Goal: Task Accomplishment & Management: Manage account settings

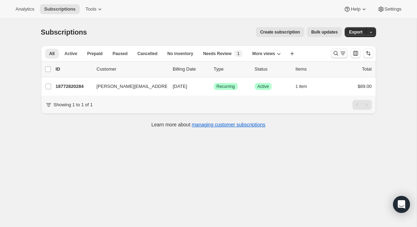
click at [333, 53] on icon "Search and filter results" at bounding box center [335, 53] width 5 height 5
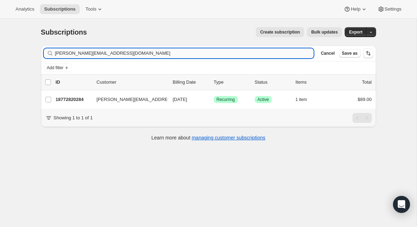
click at [156, 53] on input "gary_holland@outlook.com" at bounding box center [184, 53] width 259 height 10
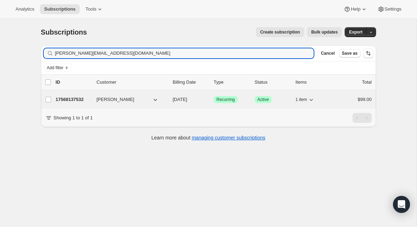
type input "tim@timsisk.com"
click at [76, 98] on p "17568137532" at bounding box center [73, 99] width 35 height 7
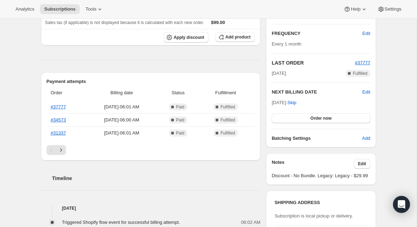
scroll to position [130, 0]
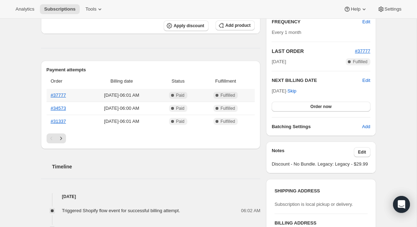
click at [60, 99] on th "#37777" at bounding box center [67, 95] width 40 height 13
click at [60, 96] on link "#37777" at bounding box center [58, 94] width 15 height 5
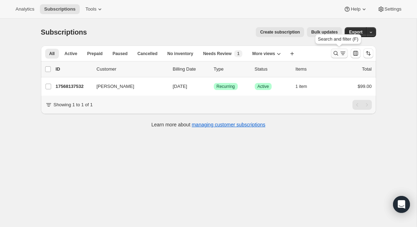
click at [340, 54] on icon "Search and filter results" at bounding box center [342, 53] width 7 height 7
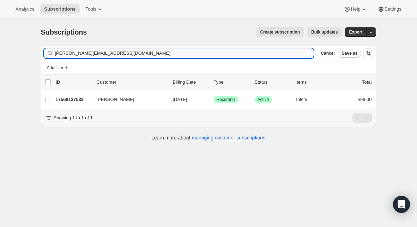
click at [176, 53] on input "tim@timsisk.com" at bounding box center [184, 53] width 259 height 10
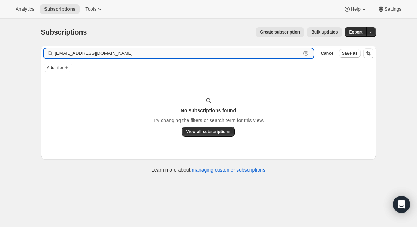
click at [81, 50] on input "ctanner@georgetownchristian.org" at bounding box center [178, 53] width 246 height 10
paste input "brandon@firstassemblypc"
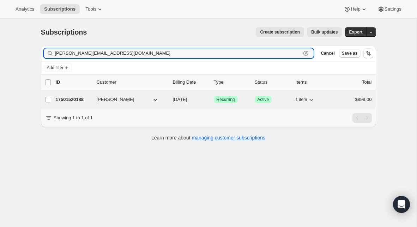
type input "brandon@firstassemblypc.org"
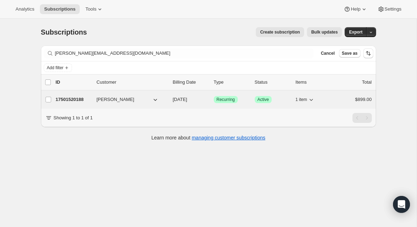
click at [74, 101] on p "17501520188" at bounding box center [73, 99] width 35 height 7
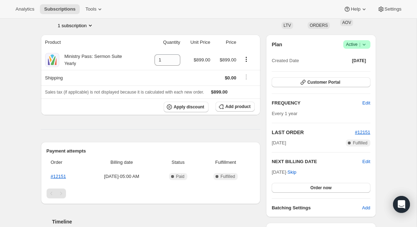
scroll to position [47, 0]
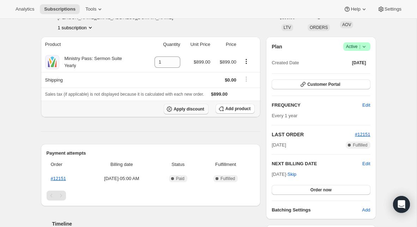
click at [199, 109] on span "Apply discount" at bounding box center [189, 109] width 31 height 6
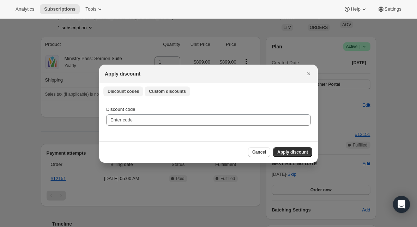
click at [171, 87] on button "Custom discounts" at bounding box center [168, 91] width 46 height 10
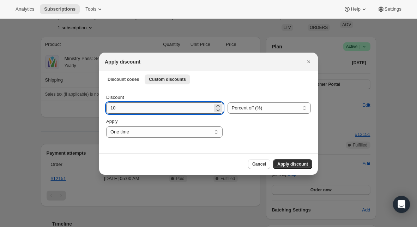
click at [176, 108] on input "10" at bounding box center [159, 107] width 107 height 11
type input "200"
click at [249, 112] on select "Percent off (%) Amount off ($)" at bounding box center [269, 107] width 83 height 11
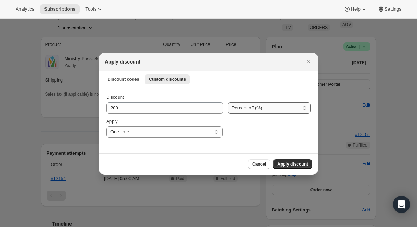
select select "fixed"
click at [228, 102] on select "Percent off (%) Amount off ($)" at bounding box center [269, 107] width 83 height 11
click at [283, 163] on span "Apply discount" at bounding box center [292, 164] width 31 height 6
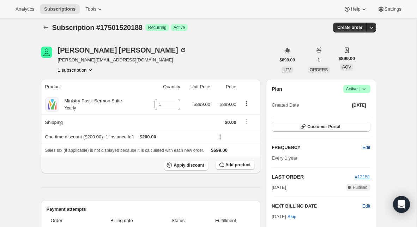
scroll to position [3, 0]
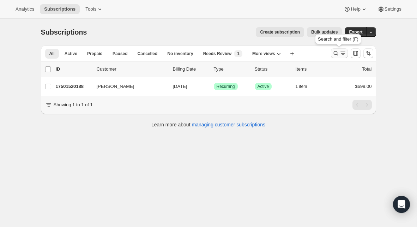
click at [337, 53] on icon "Search and filter results" at bounding box center [335, 53] width 5 height 5
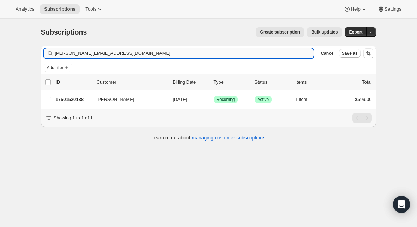
click at [215, 50] on input "brandon@firstassemblypc.org" at bounding box center [184, 53] width 259 height 10
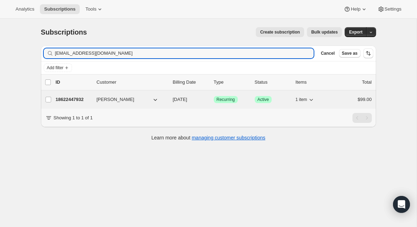
type input "jlp166@yahoo.com"
click at [79, 99] on p "18622447932" at bounding box center [73, 99] width 35 height 7
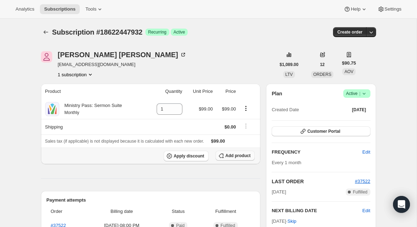
click at [230, 157] on span "Add product" at bounding box center [237, 156] width 25 height 6
click at [247, 107] on icon "Product actions" at bounding box center [245, 108] width 7 height 7
click at [245, 121] on span "Swap variant" at bounding box center [245, 121] width 26 height 5
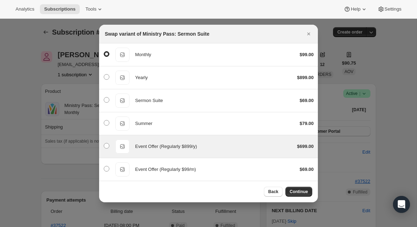
click at [148, 147] on span "Event Offer (Regularly $899/y)" at bounding box center [166, 146] width 62 height 5
radio input "false"
radio input "true"
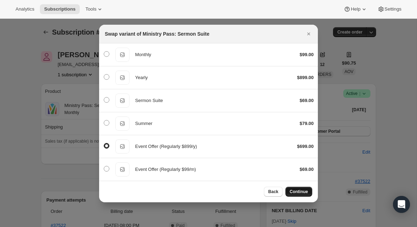
click at [301, 190] on span "Continue" at bounding box center [299, 192] width 18 height 6
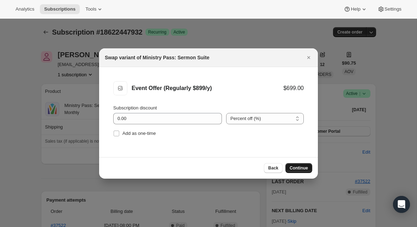
click at [295, 166] on span "Continue" at bounding box center [299, 168] width 18 height 6
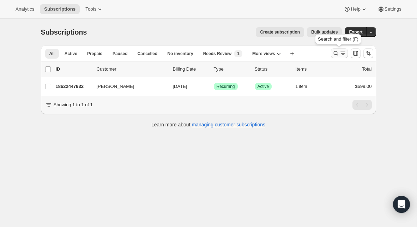
click at [338, 54] on icon "Search and filter results" at bounding box center [335, 53] width 7 height 7
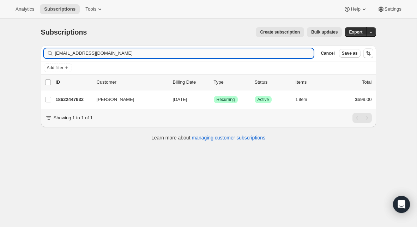
click at [169, 54] on input "jlp166@yahoo.com" at bounding box center [184, 53] width 259 height 10
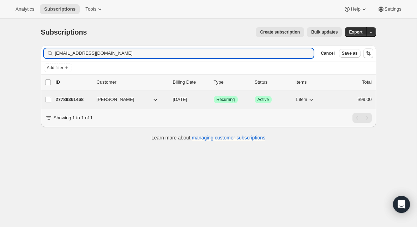
type input "pastordaniel@tulsacentral.org"
click at [71, 103] on div "27789361468 Daniel Surratt 10/09/2025 Success Recurring Success Active 1 item $…" at bounding box center [214, 100] width 316 height 10
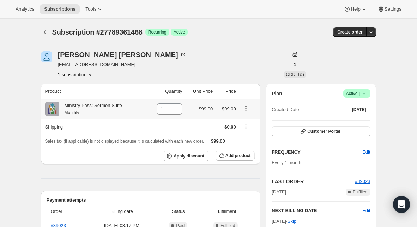
click at [247, 109] on icon "Product actions" at bounding box center [245, 108] width 7 height 7
click at [243, 121] on span "Swap variant" at bounding box center [245, 121] width 26 height 5
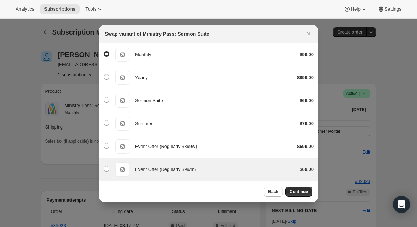
click at [177, 169] on span "Event Offer (Regularly $99/m)" at bounding box center [165, 168] width 61 height 5
radio input "false"
radio input "true"
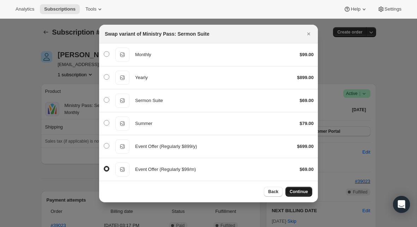
click at [303, 189] on span "Continue" at bounding box center [299, 192] width 18 height 6
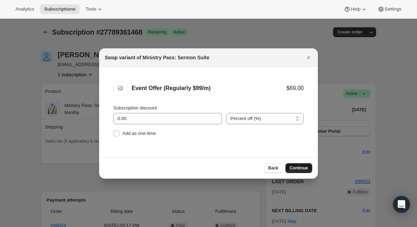
click at [297, 167] on span "Continue" at bounding box center [299, 168] width 18 height 6
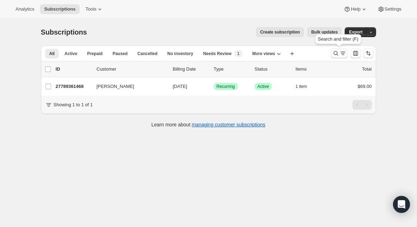
click at [338, 55] on icon "Search and filter results" at bounding box center [335, 53] width 7 height 7
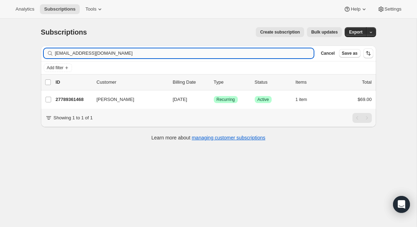
click at [146, 52] on input "pastordaniel@tulsacentral.org" at bounding box center [184, 53] width 259 height 10
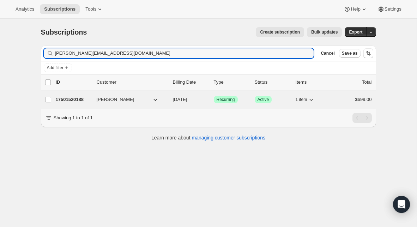
type input "brandon@firstassemblypc.org"
click at [79, 100] on p "17501520188" at bounding box center [73, 99] width 35 height 7
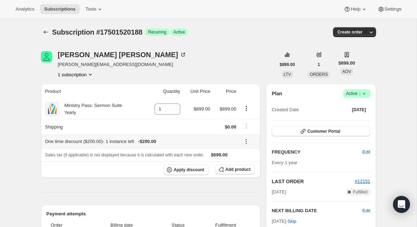
click at [246, 142] on icon at bounding box center [246, 141] width 7 height 7
click at [247, 166] on span "Remove" at bounding box center [248, 166] width 17 height 5
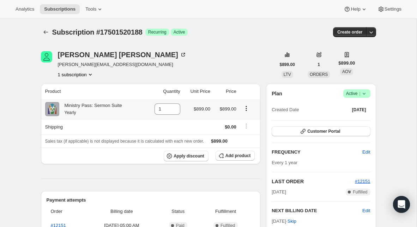
click at [246, 108] on icon "Product actions" at bounding box center [246, 108] width 1 height 1
click at [246, 122] on span "Swap variant" at bounding box center [246, 121] width 26 height 5
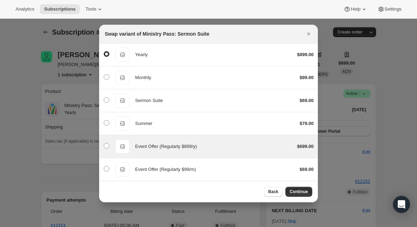
click at [158, 147] on span "Event Offer (Regularly $899/y)" at bounding box center [166, 146] width 62 height 5
radio input "false"
radio input "true"
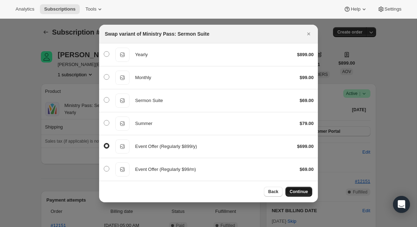
click at [294, 195] on button "Continue" at bounding box center [298, 192] width 27 height 10
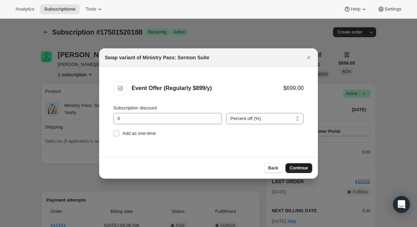
click at [293, 168] on span "Continue" at bounding box center [299, 168] width 18 height 6
